Goal: Information Seeking & Learning: Learn about a topic

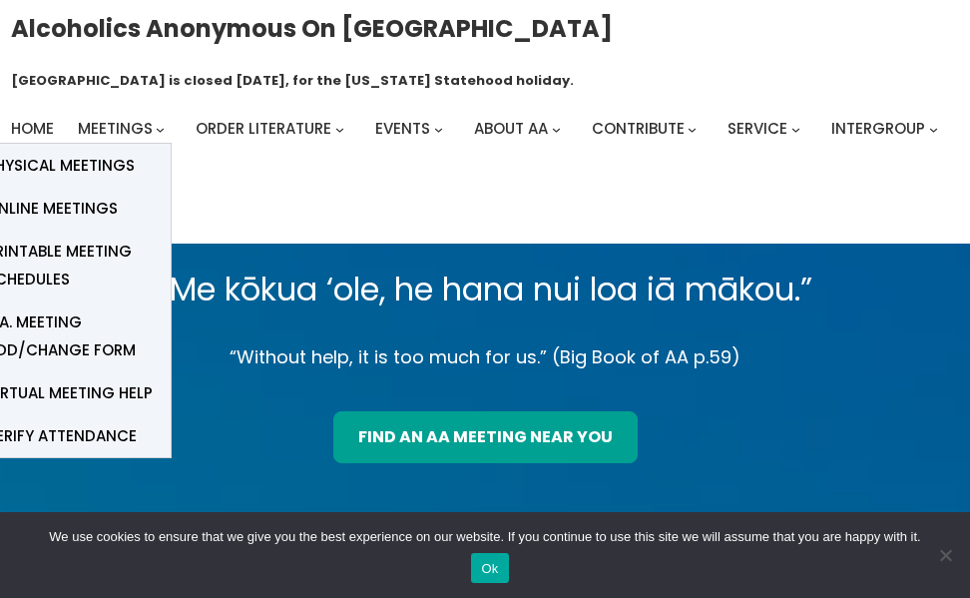
click at [103, 202] on span "Online Meetings" at bounding box center [52, 209] width 132 height 28
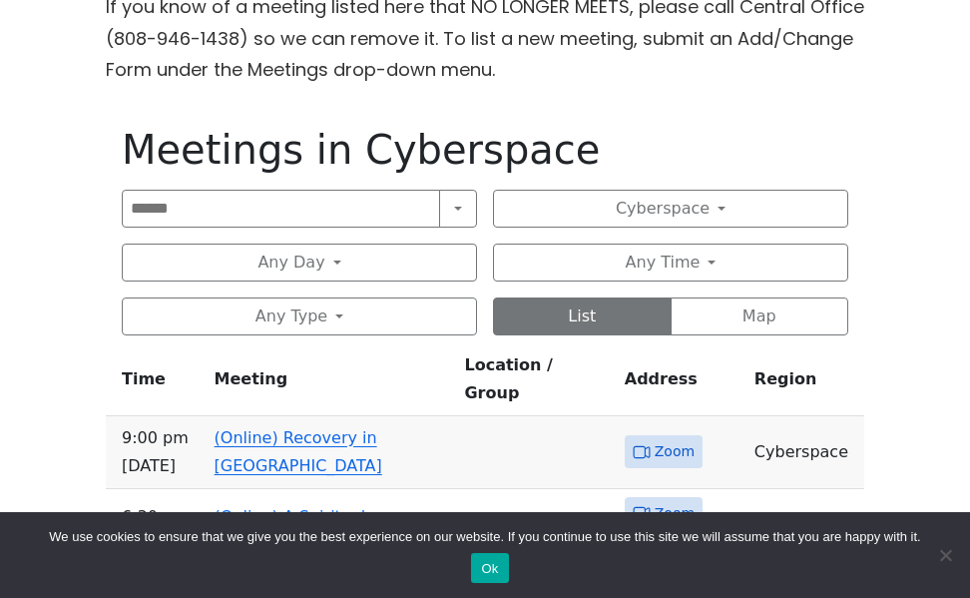
scroll to position [699, 0]
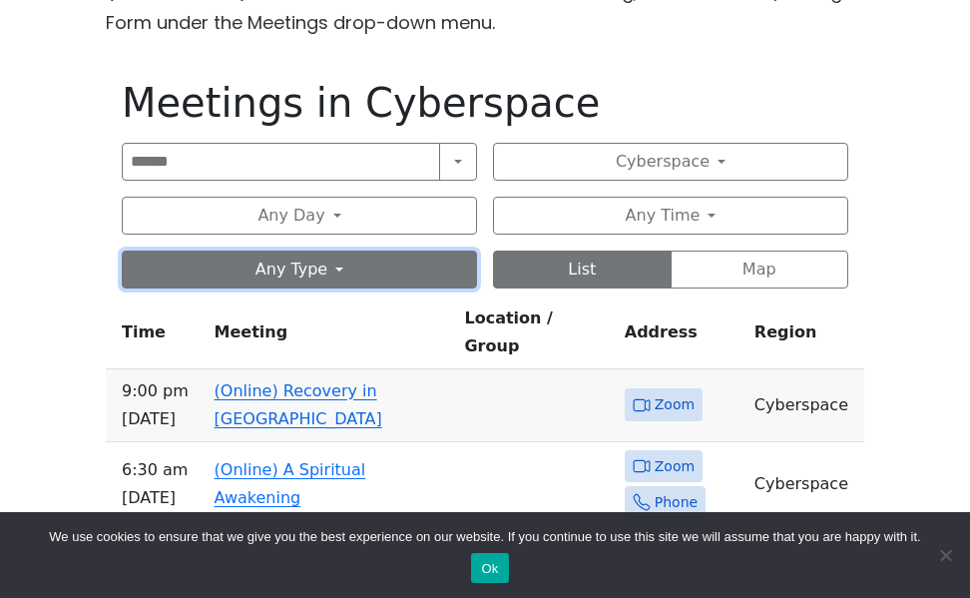
click at [391, 279] on button "Any Type" at bounding box center [299, 270] width 355 height 38
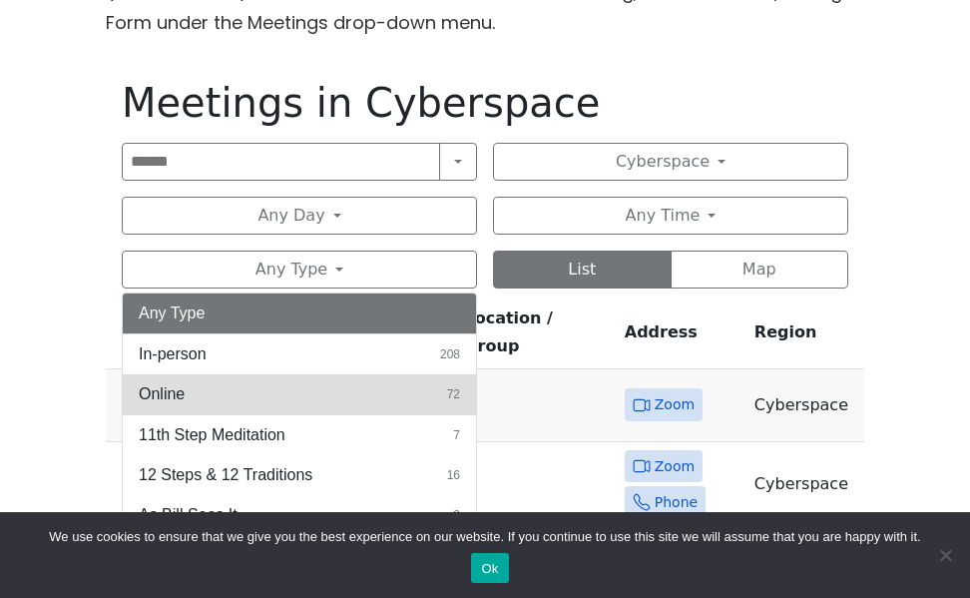
click at [352, 390] on button "Online 72" at bounding box center [299, 394] width 353 height 40
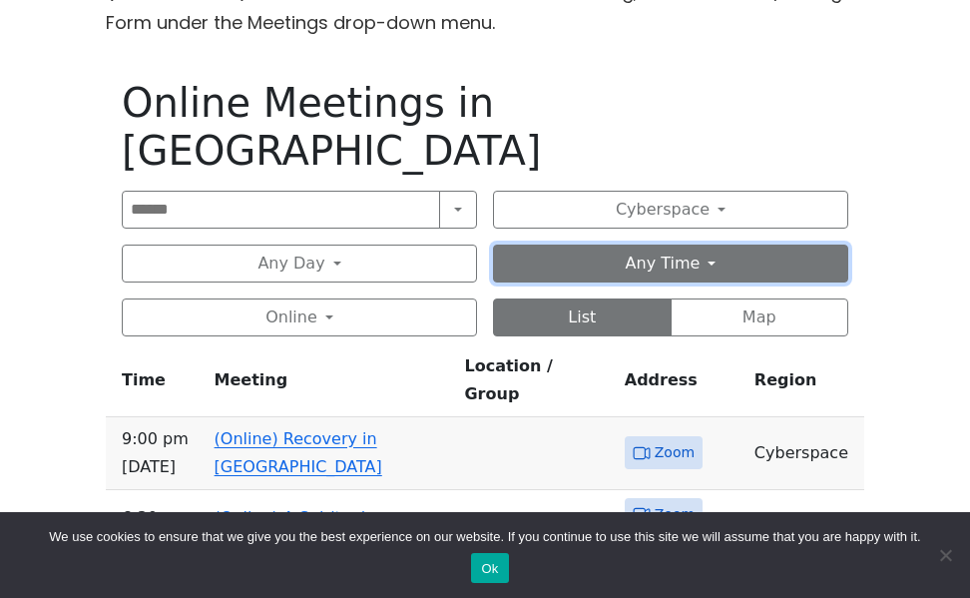
click at [706, 245] on button "Any Time" at bounding box center [670, 264] width 355 height 38
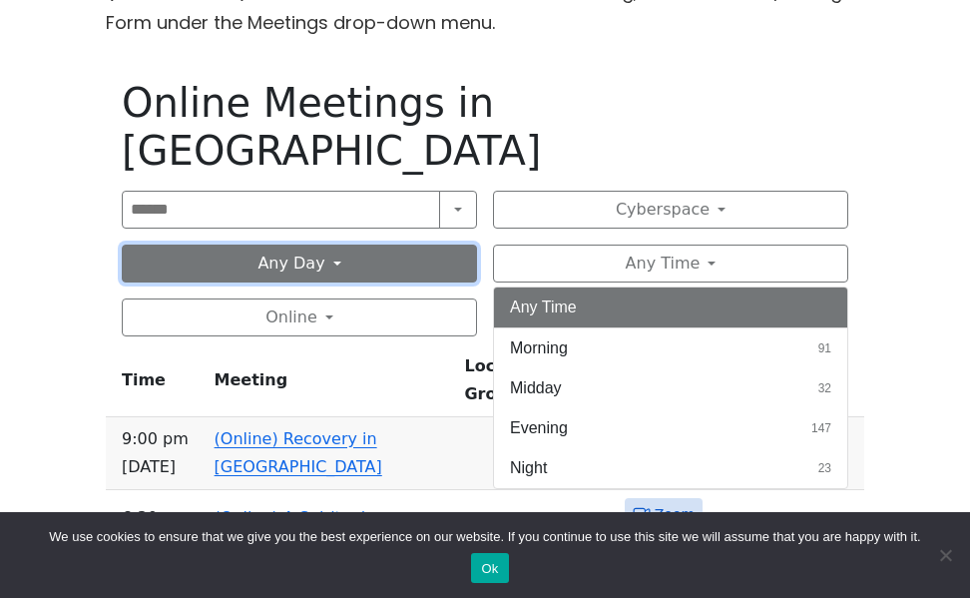
click at [397, 245] on button "Any Day" at bounding box center [299, 264] width 355 height 38
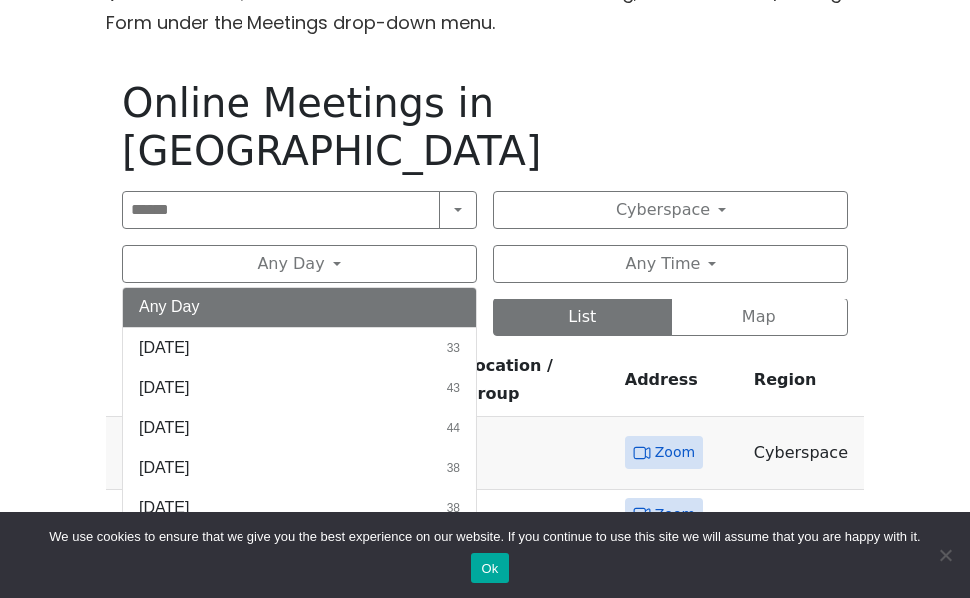
click at [341, 528] on button "[DATE] 44" at bounding box center [299, 548] width 353 height 40
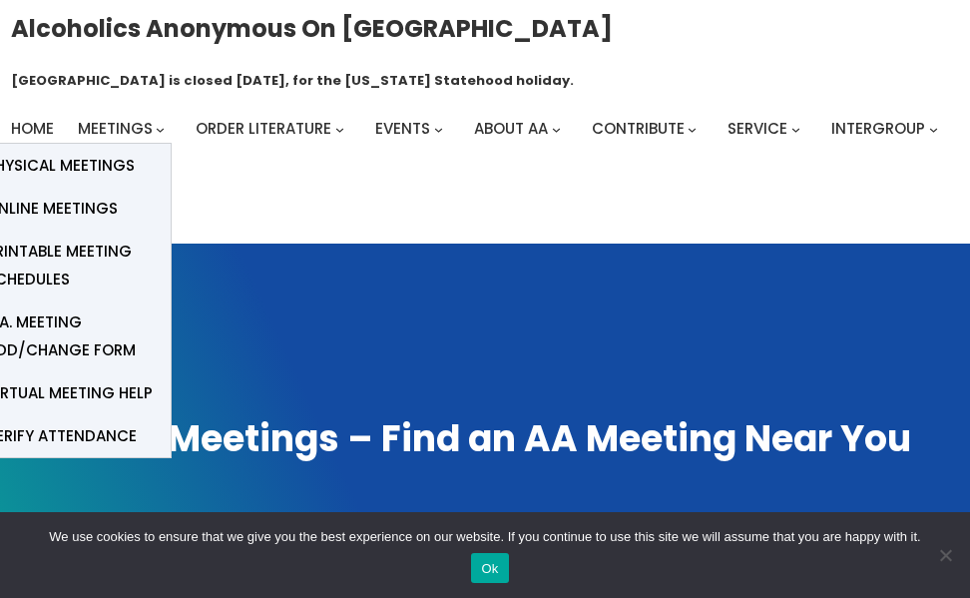
click at [111, 140] on link "Meetings" at bounding box center [115, 129] width 75 height 28
